Goal: Information Seeking & Learning: Learn about a topic

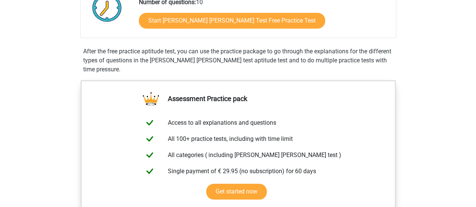
scroll to position [111, 0]
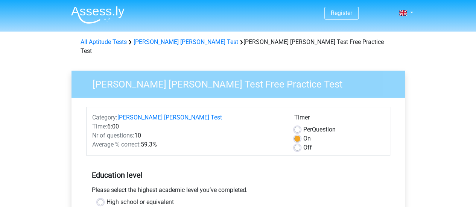
drag, startPoint x: 477, startPoint y: 44, endPoint x: 323, endPoint y: 35, distance: 154.2
click at [323, 35] on div "All Aptitude Tests Watson Glaser Test Watson Glaser Test Free Practice Test" at bounding box center [237, 45] width 357 height 21
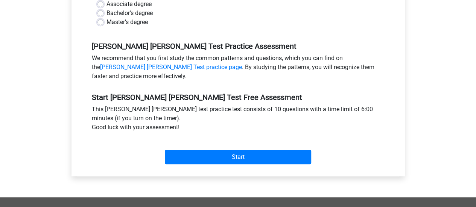
scroll to position [208, 0]
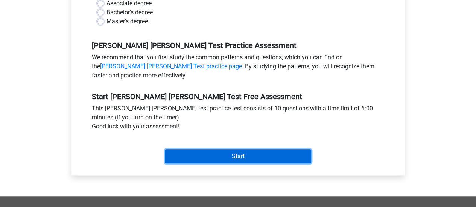
click at [236, 149] on input "Start" at bounding box center [238, 156] width 146 height 14
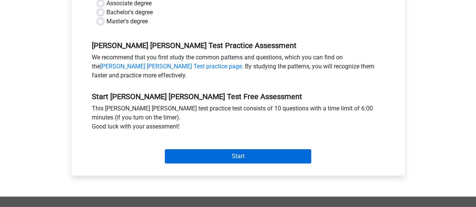
scroll to position [189, 0]
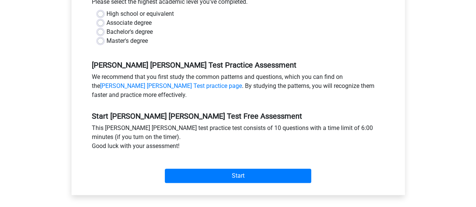
click at [106, 9] on label "High school or equivalent" at bounding box center [139, 13] width 67 height 9
click at [98, 9] on input "High school or equivalent" at bounding box center [100, 13] width 6 height 8
radio input "true"
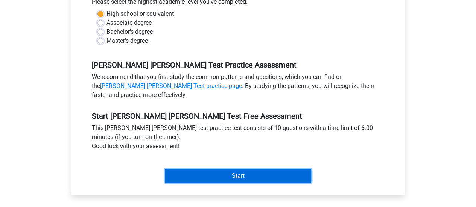
click at [212, 169] on input "Start" at bounding box center [238, 176] width 146 height 14
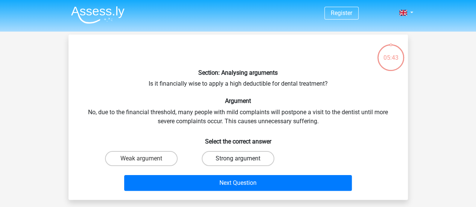
click at [254, 156] on label "Strong argument" at bounding box center [238, 158] width 73 height 15
click at [243, 159] on input "Strong argument" at bounding box center [240, 161] width 5 height 5
radio input "true"
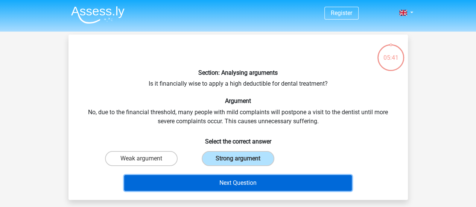
click at [249, 185] on button "Next Question" at bounding box center [238, 183] width 228 height 16
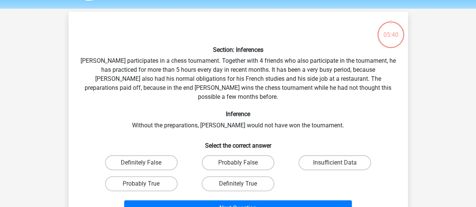
scroll to position [35, 0]
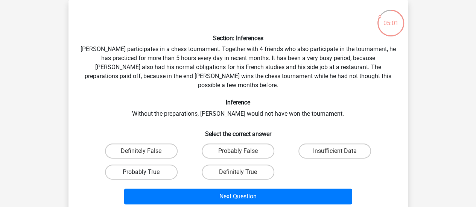
click at [160, 165] on label "Probably True" at bounding box center [141, 172] width 73 height 15
click at [146, 172] on input "Probably True" at bounding box center [143, 174] width 5 height 5
radio input "true"
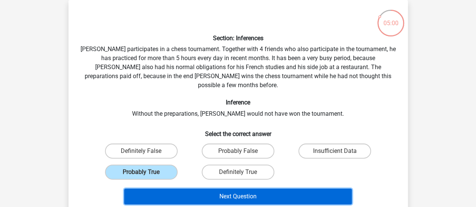
click at [237, 189] on button "Next Question" at bounding box center [238, 197] width 228 height 16
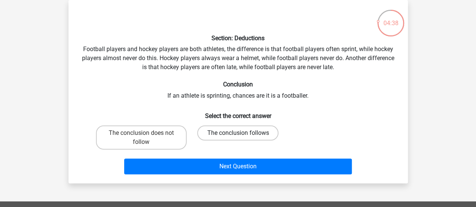
drag, startPoint x: 247, startPoint y: 137, endPoint x: 232, endPoint y: 136, distance: 15.4
drag, startPoint x: 232, startPoint y: 136, endPoint x: 396, endPoint y: 82, distance: 173.1
drag, startPoint x: 396, startPoint y: 82, endPoint x: 116, endPoint y: 83, distance: 280.3
click at [116, 83] on h6 "Conclusion" at bounding box center [238, 84] width 315 height 7
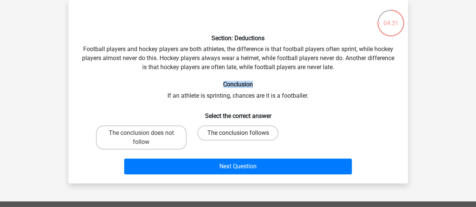
click at [245, 133] on label "The conclusion follows" at bounding box center [237, 133] width 81 height 15
click at [243, 133] on input "The conclusion follows" at bounding box center [240, 135] width 5 height 5
radio input "true"
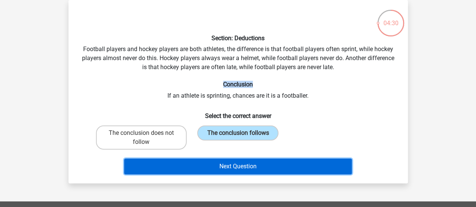
click at [243, 171] on button "Next Question" at bounding box center [238, 167] width 228 height 16
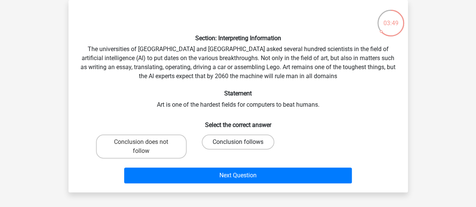
click at [258, 138] on label "Conclusion follows" at bounding box center [238, 142] width 73 height 15
click at [243, 142] on input "Conclusion follows" at bounding box center [240, 144] width 5 height 5
radio input "true"
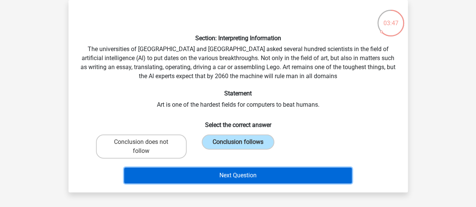
click at [239, 175] on button "Next Question" at bounding box center [238, 176] width 228 height 16
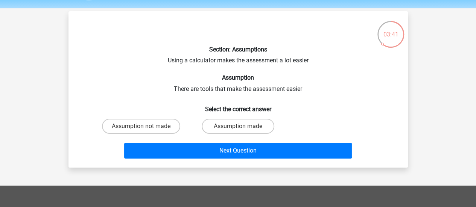
scroll to position [31, 0]
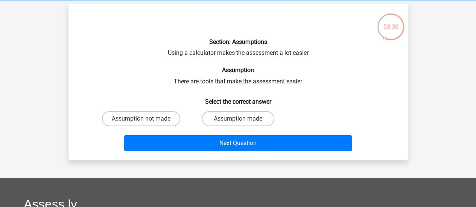
click at [239, 120] on input "Assumption made" at bounding box center [240, 121] width 5 height 5
radio input "true"
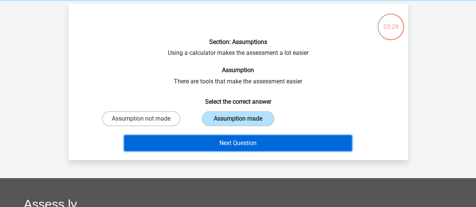
click at [236, 142] on button "Next Question" at bounding box center [238, 143] width 228 height 16
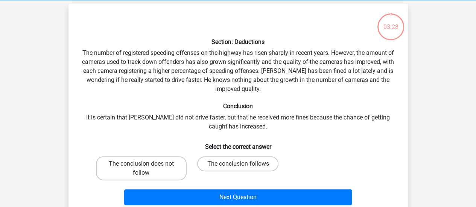
scroll to position [35, 0]
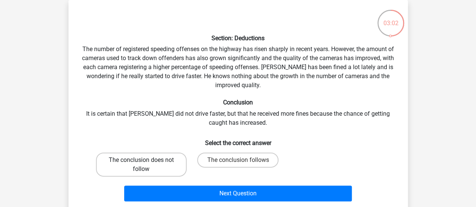
click at [158, 161] on label "The conclusion does not follow" at bounding box center [141, 165] width 91 height 24
click at [146, 161] on input "The conclusion does not follow" at bounding box center [143, 162] width 5 height 5
radio input "true"
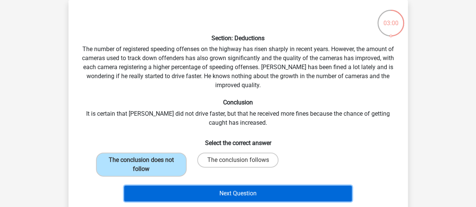
click at [207, 189] on button "Next Question" at bounding box center [238, 194] width 228 height 16
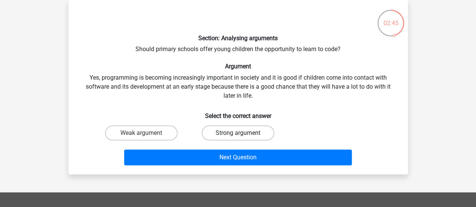
click at [243, 134] on label "Strong argument" at bounding box center [238, 133] width 73 height 15
click at [243, 134] on input "Strong argument" at bounding box center [240, 135] width 5 height 5
radio input "true"
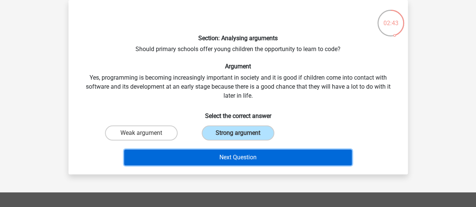
click at [237, 155] on button "Next Question" at bounding box center [238, 158] width 228 height 16
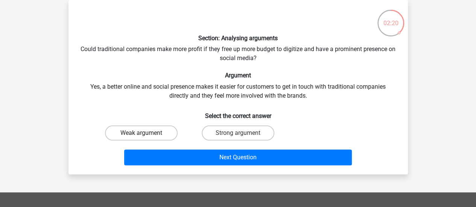
click at [141, 132] on label "Weak argument" at bounding box center [141, 133] width 73 height 15
click at [141, 133] on input "Weak argument" at bounding box center [143, 135] width 5 height 5
radio input "true"
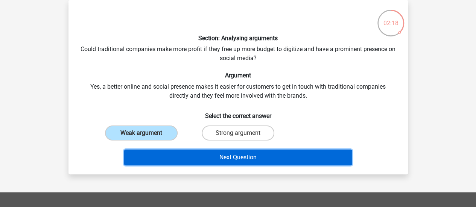
click at [220, 153] on button "Next Question" at bounding box center [238, 158] width 228 height 16
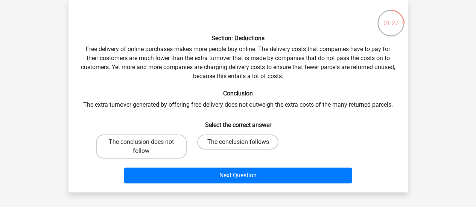
click at [257, 143] on label "The conclusion follows" at bounding box center [237, 142] width 81 height 15
click at [243, 143] on input "The conclusion follows" at bounding box center [240, 144] width 5 height 5
radio input "true"
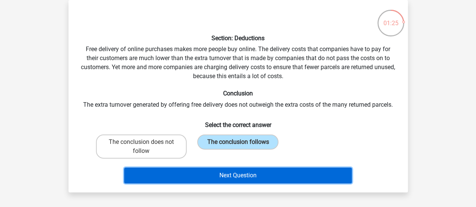
click at [248, 176] on button "Next Question" at bounding box center [238, 176] width 228 height 16
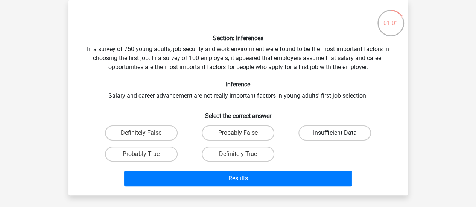
click at [324, 131] on label "Insufficient Data" at bounding box center [334, 133] width 73 height 15
click at [335, 133] on input "Insufficient Data" at bounding box center [337, 135] width 5 height 5
radio input "true"
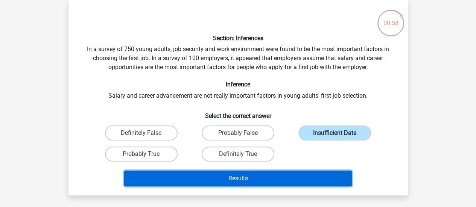
click at [253, 173] on button "Results" at bounding box center [238, 179] width 228 height 16
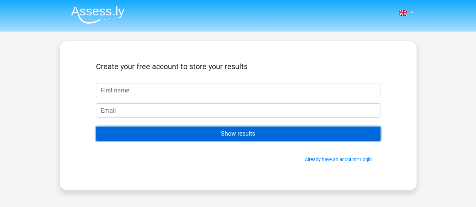
click at [242, 130] on input "Show results" at bounding box center [238, 134] width 284 height 14
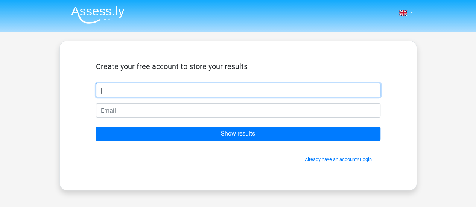
type input "j"
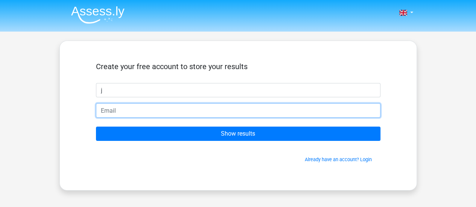
click at [147, 106] on input "email" at bounding box center [238, 110] width 284 height 14
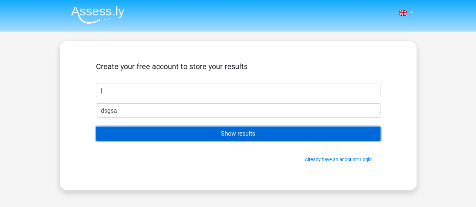
click at [204, 128] on input "Show results" at bounding box center [238, 134] width 284 height 14
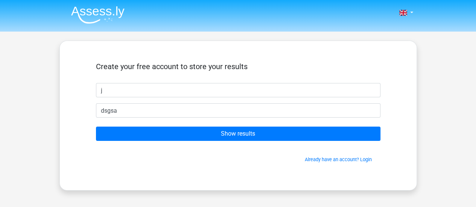
click at [129, 103] on form "Create your free account to store your results j dsgsa Show results Already hav…" at bounding box center [238, 112] width 284 height 101
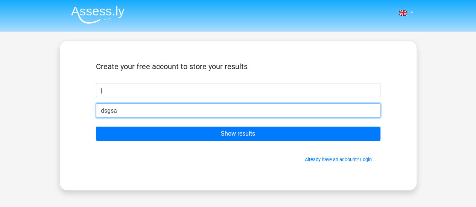
click at [131, 113] on input "dsgsa" at bounding box center [238, 110] width 284 height 14
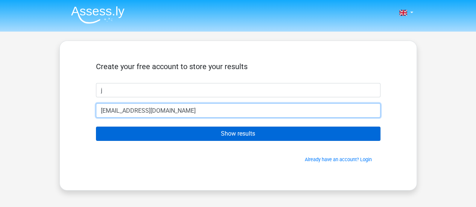
type input "[EMAIL_ADDRESS][DOMAIN_NAME]"
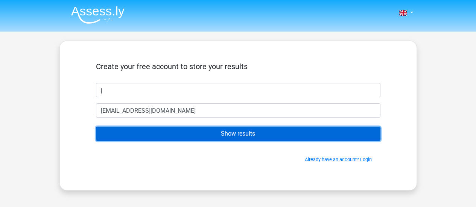
click at [153, 134] on input "Show results" at bounding box center [238, 134] width 284 height 14
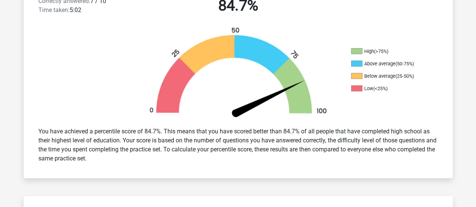
scroll to position [217, 0]
